Goal: Task Accomplishment & Management: Manage account settings

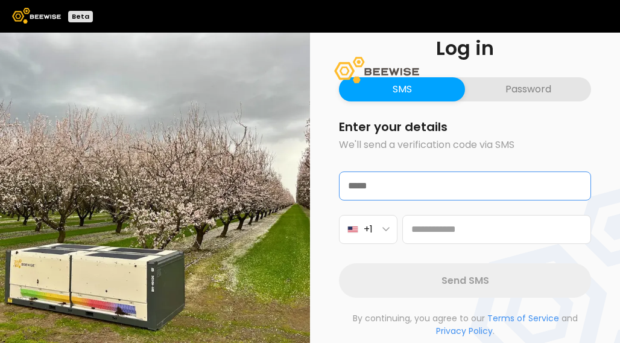
click at [390, 195] on input "email" at bounding box center [465, 186] width 251 height 28
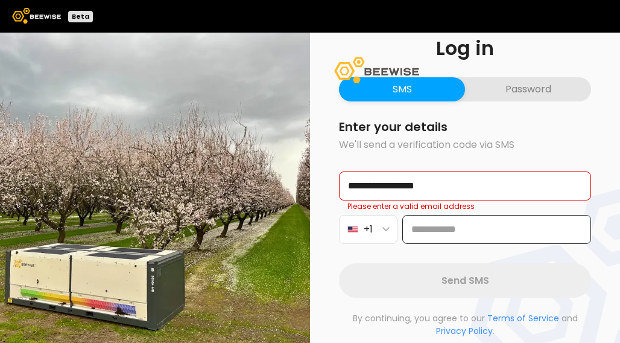
type input "**********"
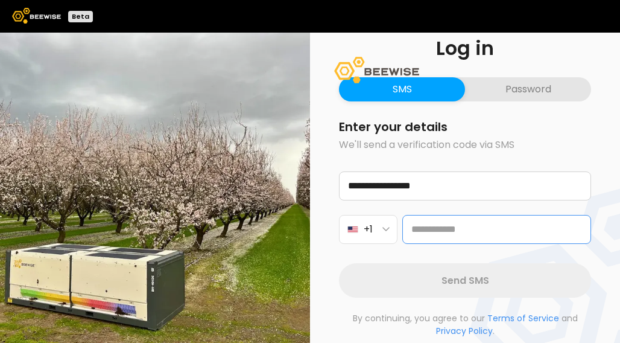
click at [415, 237] on input at bounding box center [496, 229] width 189 height 29
type input "**********"
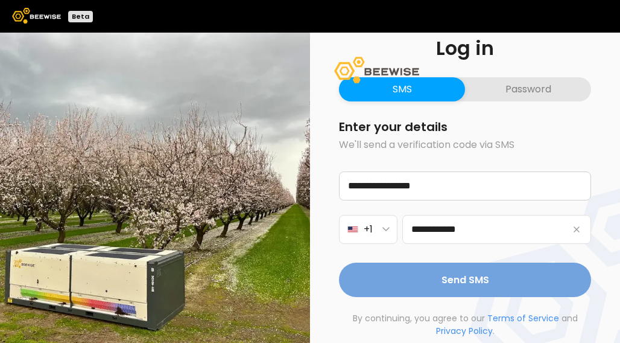
click at [446, 283] on span "Send SMS" at bounding box center [466, 279] width 48 height 15
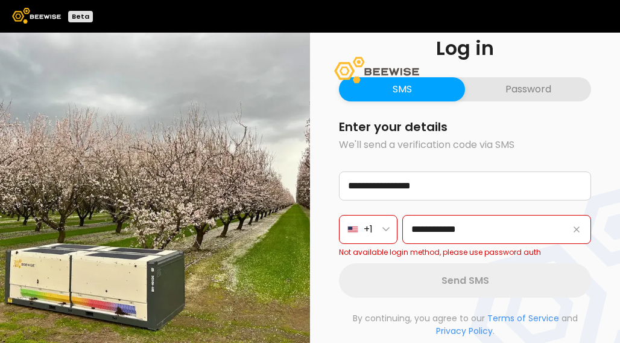
click at [520, 84] on button "Password" at bounding box center [528, 89] width 126 height 24
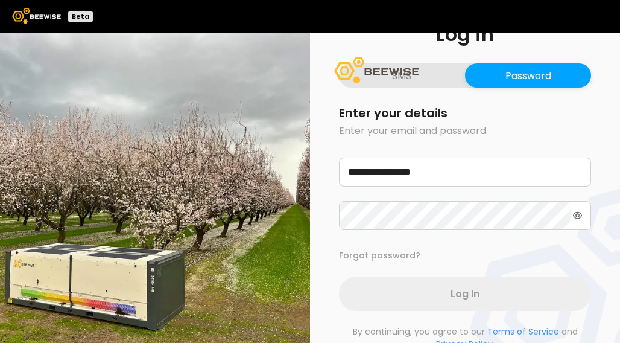
click at [520, 84] on button "Password" at bounding box center [528, 75] width 126 height 24
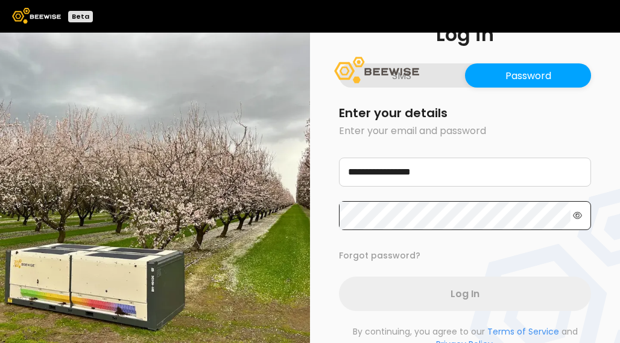
click at [578, 215] on icon at bounding box center [578, 215] width 10 height 8
click at [578, 215] on icon at bounding box center [577, 215] width 11 height 8
click at [578, 215] on icon at bounding box center [578, 215] width 10 height 8
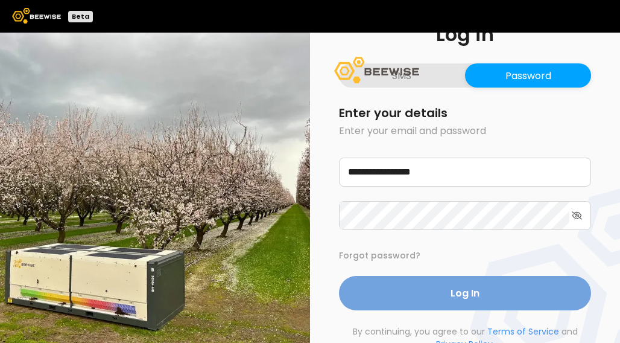
click at [454, 285] on span "Log In" at bounding box center [465, 292] width 29 height 15
click at [457, 289] on span "Log In" at bounding box center [465, 292] width 29 height 15
